Goal: Find specific page/section: Find specific page/section

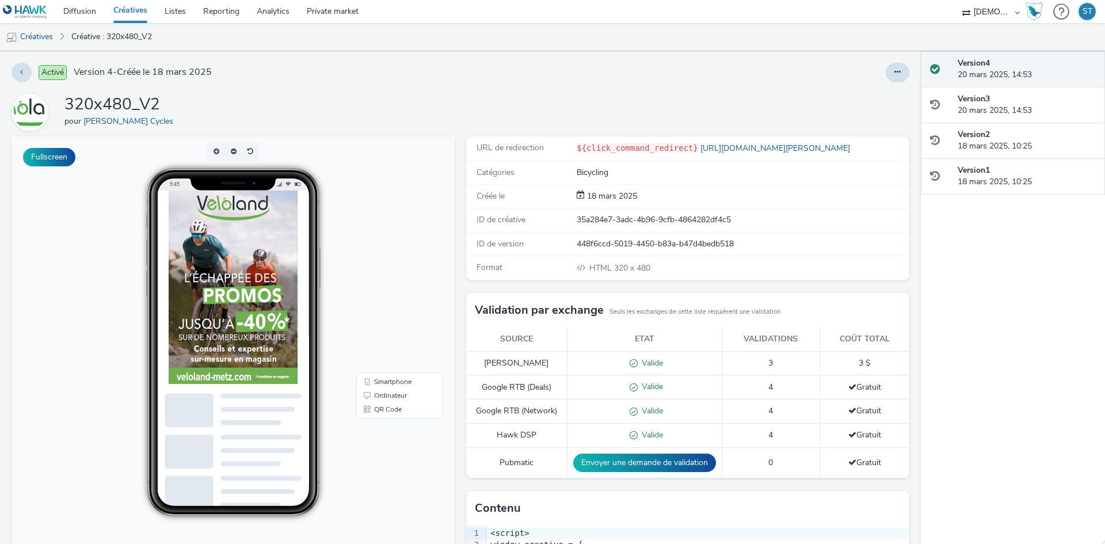
click at [37, 13] on img at bounding box center [25, 12] width 44 height 14
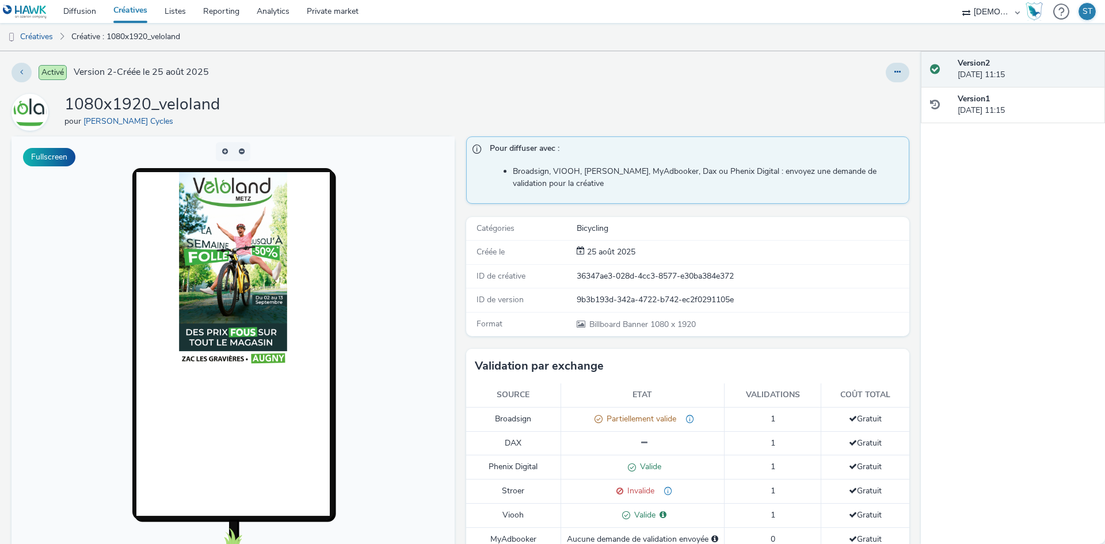
click at [209, 336] on img at bounding box center [233, 268] width 108 height 193
click at [186, 345] on img at bounding box center [233, 268] width 108 height 193
click at [197, 346] on img at bounding box center [233, 268] width 108 height 193
